Goal: Task Accomplishment & Management: Use online tool/utility

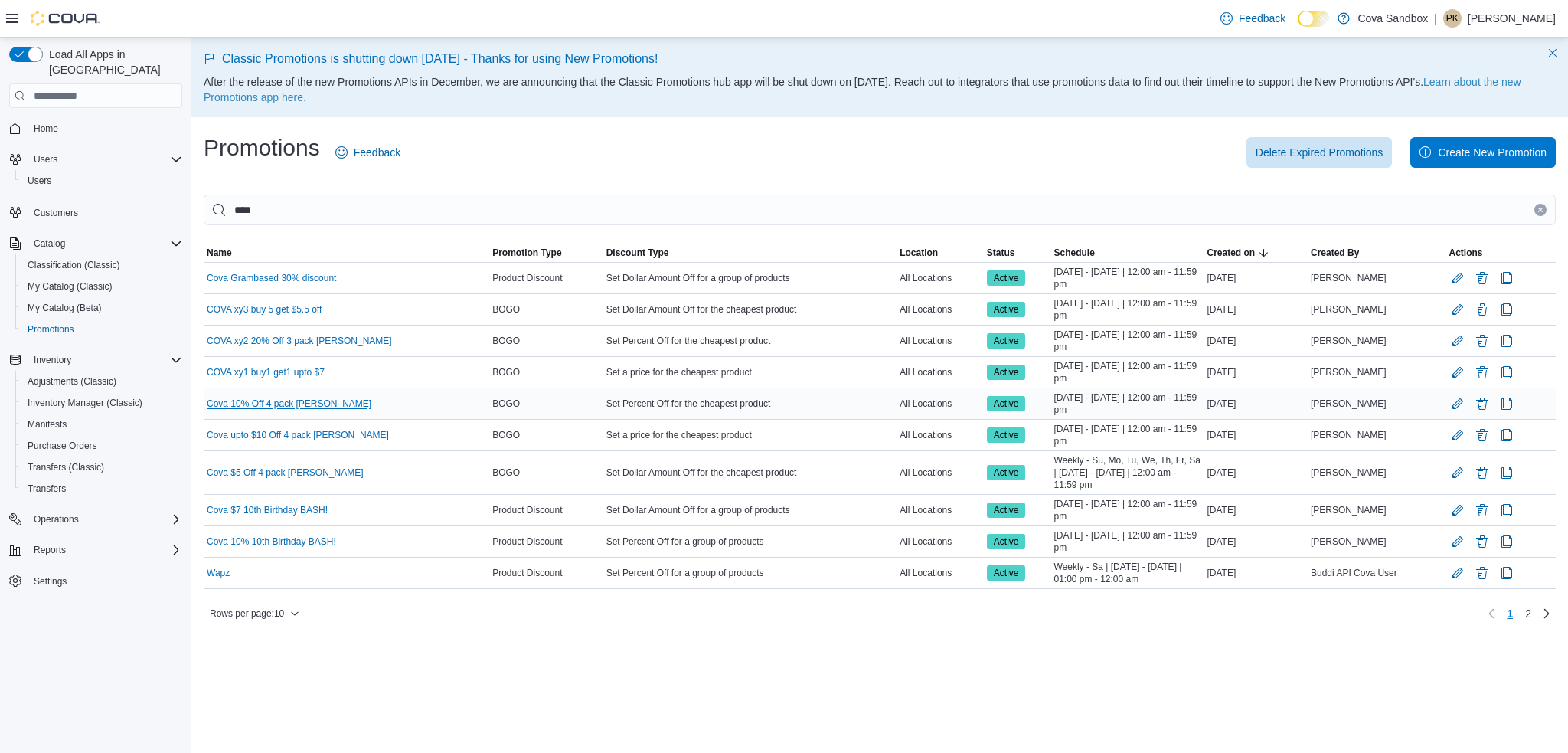
click at [297, 399] on link "Cova 10% Off 4 pack [PERSON_NAME]" at bounding box center [289, 404] width 165 height 13
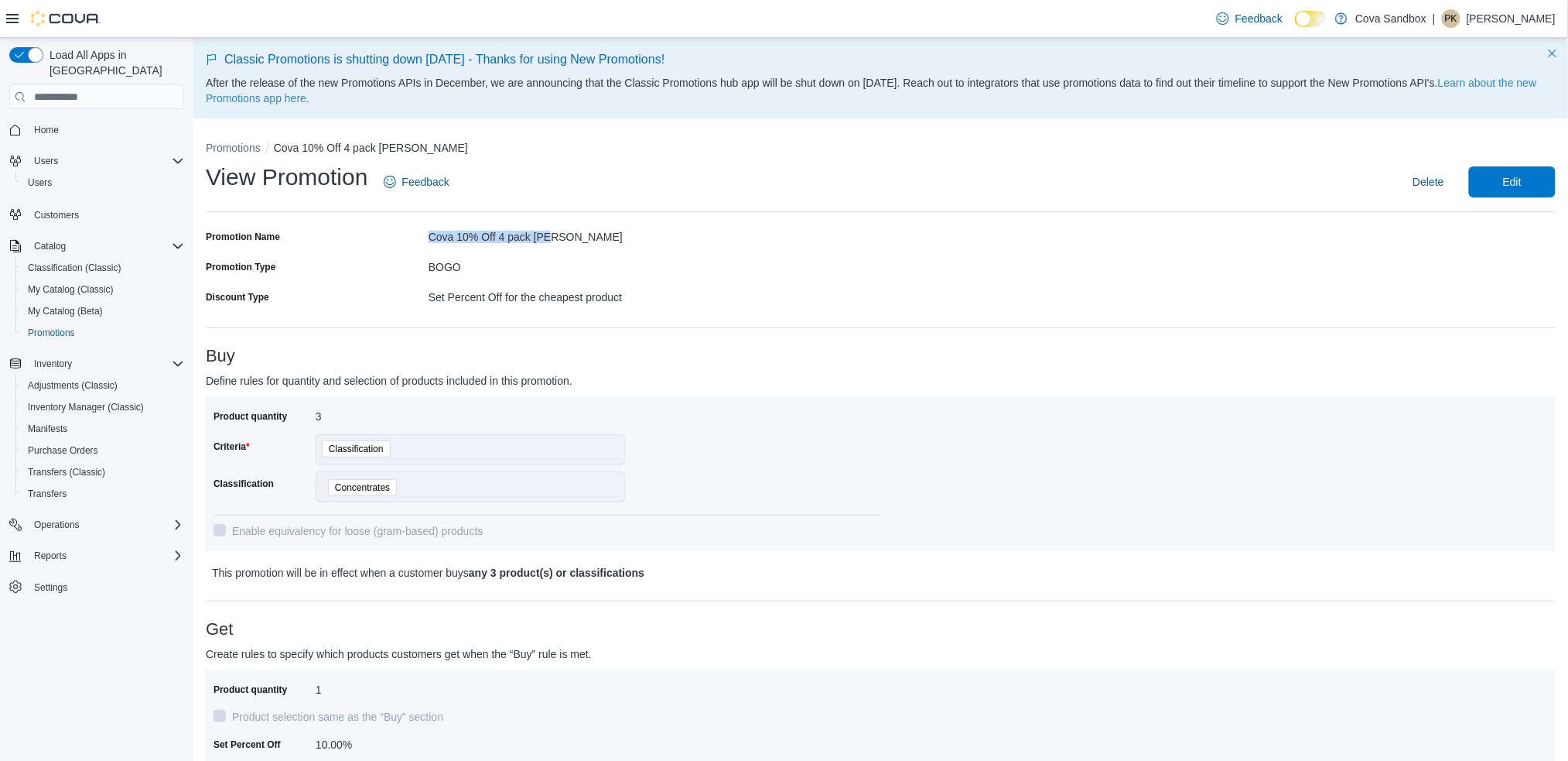
drag, startPoint x: 587, startPoint y: 236, endPoint x: 417, endPoint y: 227, distance: 170.2
click at [417, 227] on div "Promotion Name Cova 10% Off 4 pack [PERSON_NAME]" at bounding box center [543, 236] width 675 height 24
copy div "Cova 10% Off 4 pack [PERSON_NAME]"
click at [593, 227] on div "Cova 10% Off 4 pack [PERSON_NAME]" at bounding box center [655, 234] width 453 height 19
drag, startPoint x: 435, startPoint y: 237, endPoint x: 555, endPoint y: 236, distance: 120.0
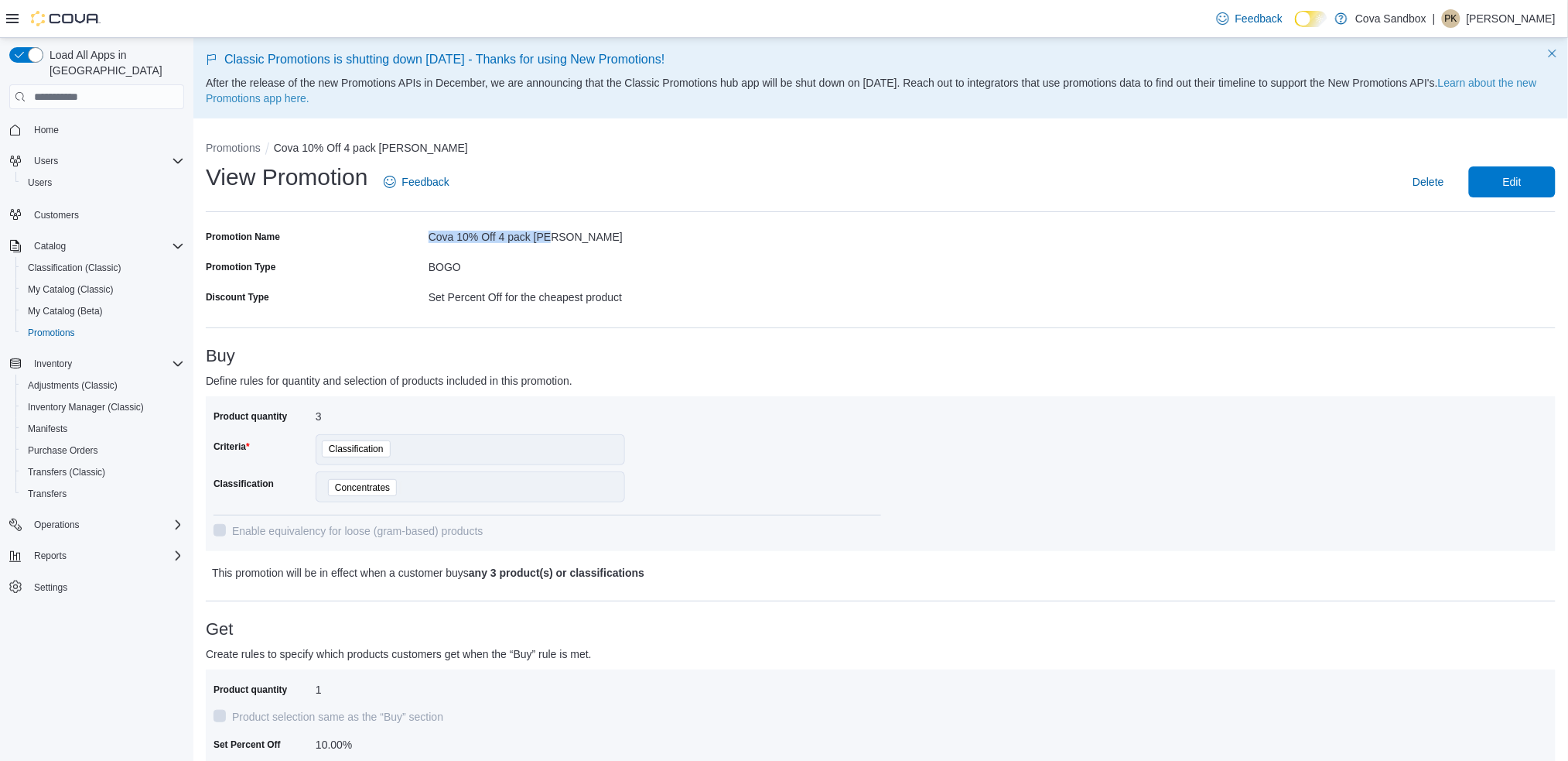
click at [555, 236] on div "Cova 10% Off 4 pack [PERSON_NAME]" at bounding box center [655, 234] width 453 height 19
copy div "Cova 10% Off 4 pack [PERSON_NAME]"
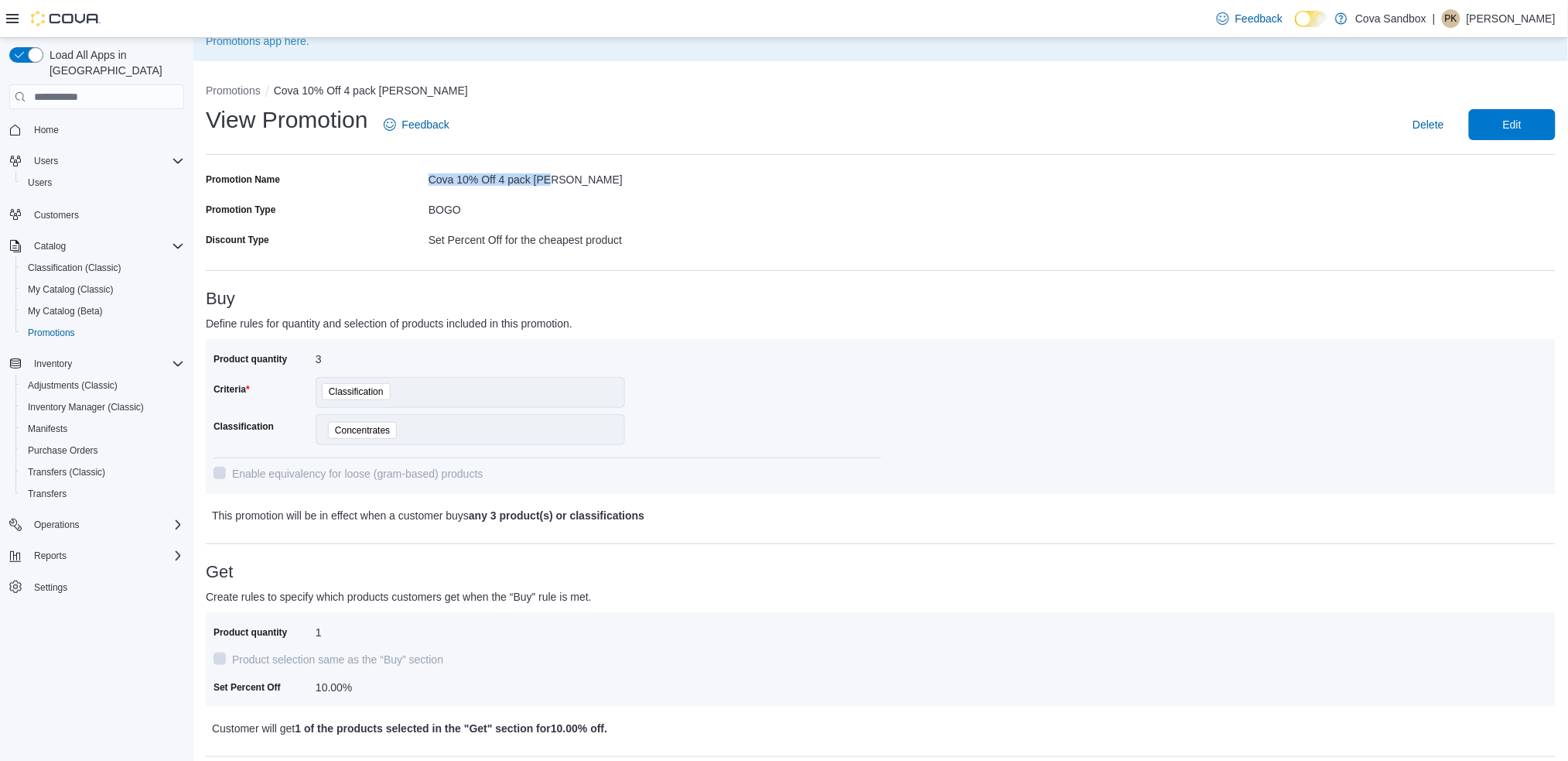
scroll to position [103, 0]
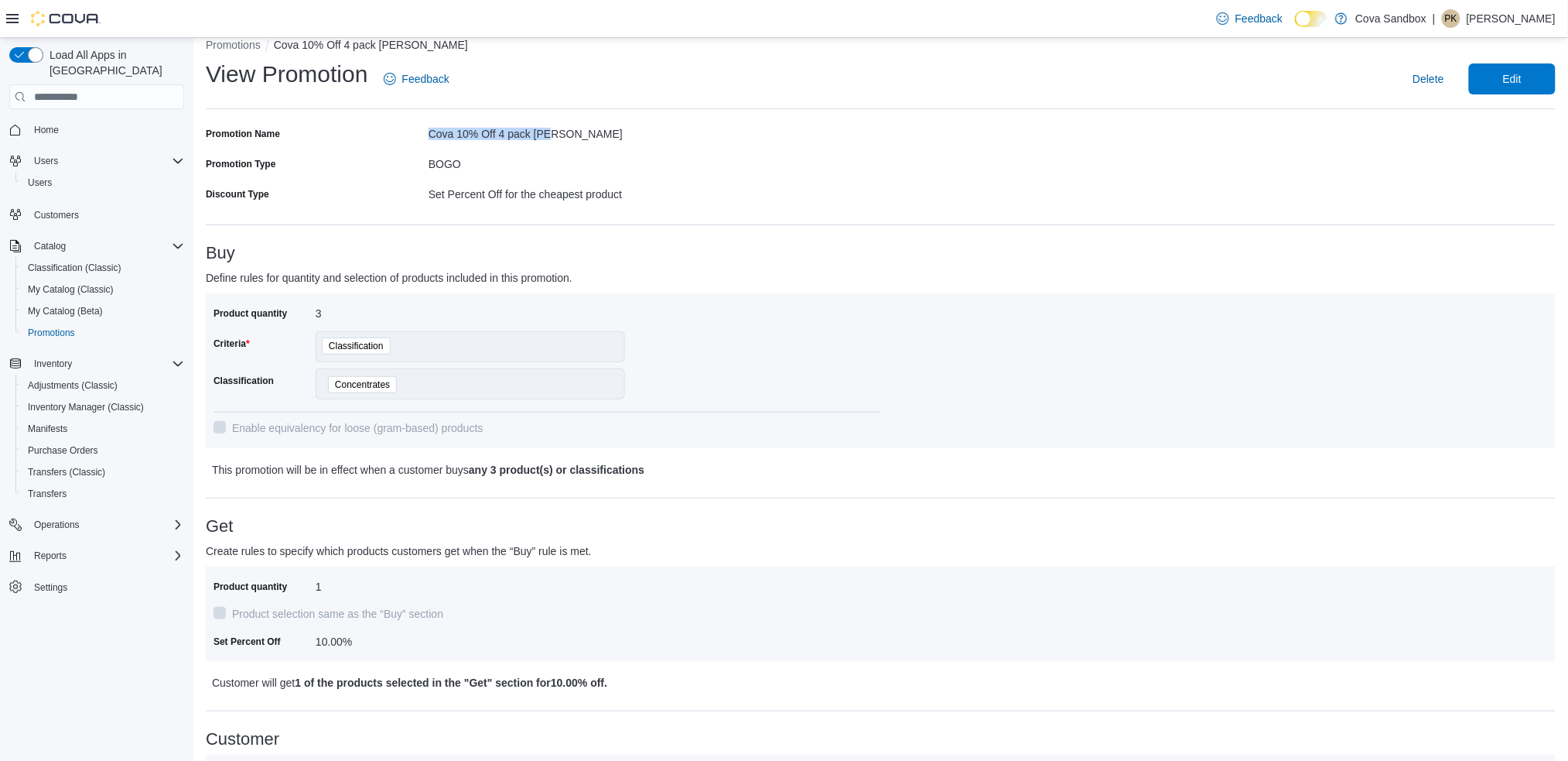
click at [575, 129] on div "Cova 10% Off 4 pack [PERSON_NAME]" at bounding box center [655, 131] width 453 height 19
drag, startPoint x: 506, startPoint y: 136, endPoint x: 434, endPoint y: 133, distance: 72.1
click at [434, 133] on div "Cova 10% Off 4 pack [PERSON_NAME]" at bounding box center [655, 131] width 453 height 19
copy div "Cova 10% Off 4 pack [PERSON_NAME]"
